Goal: Find specific page/section: Find specific page/section

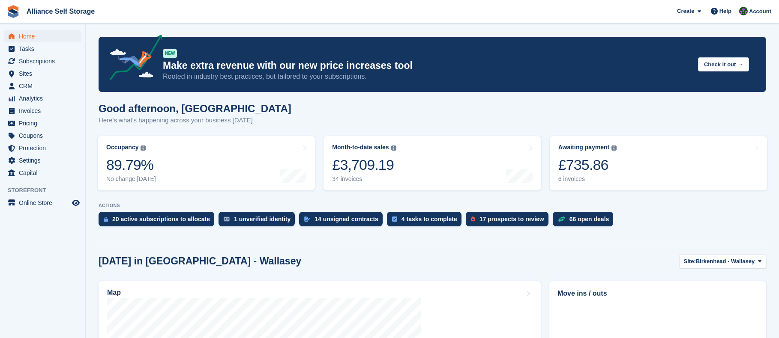
click at [611, 126] on section "Signed in successfully. NEW Make extra revenue with our new price increases too…" at bounding box center [432, 300] width 693 height 601
click at [39, 86] on span "CRM" at bounding box center [44, 86] width 51 height 12
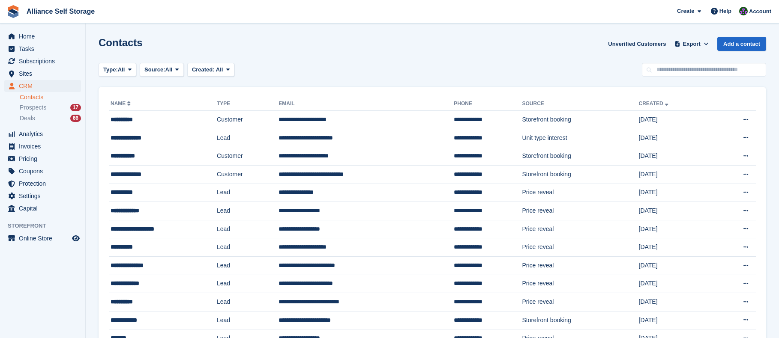
click at [36, 110] on span "Prospects" at bounding box center [33, 108] width 27 height 8
